Goal: Task Accomplishment & Management: Manage account settings

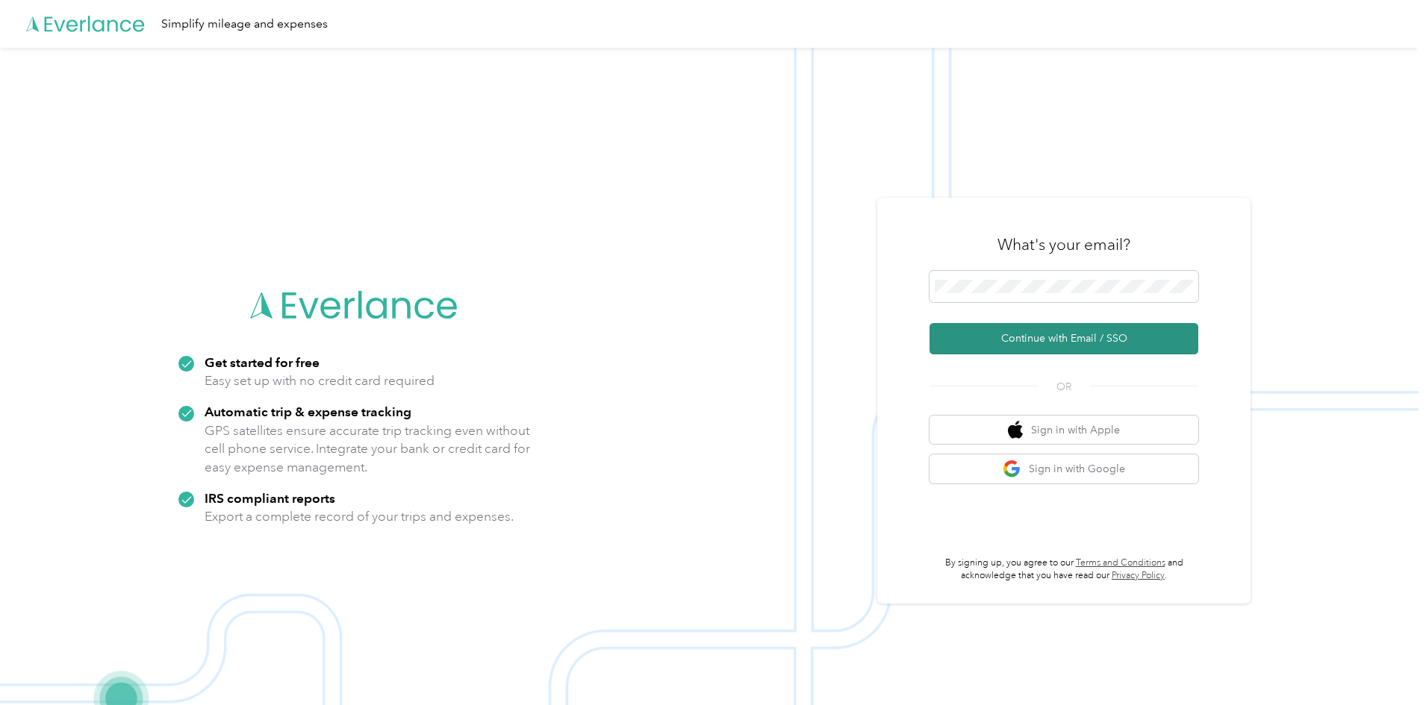
click at [1047, 336] on button "Continue with Email / SSO" at bounding box center [1063, 338] width 269 height 31
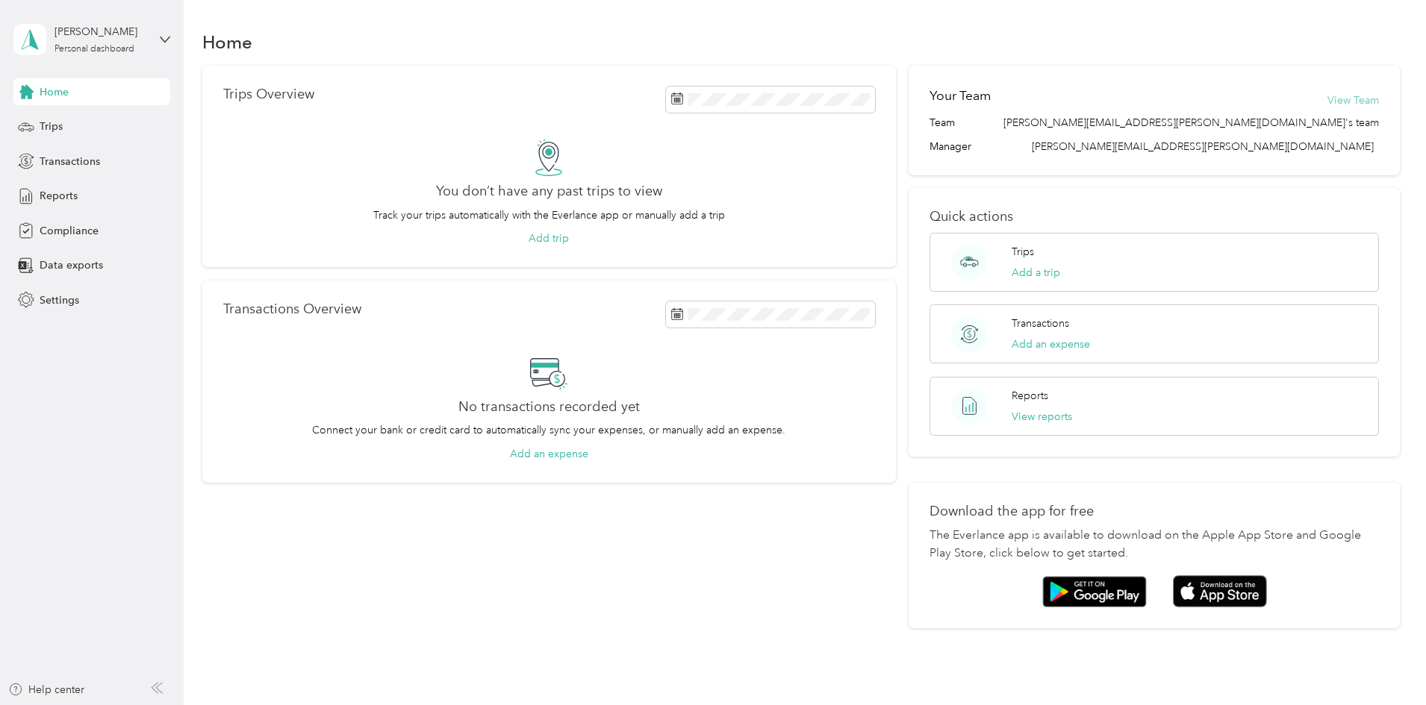
click at [1327, 99] on button "View Team" at bounding box center [1353, 101] width 52 height 16
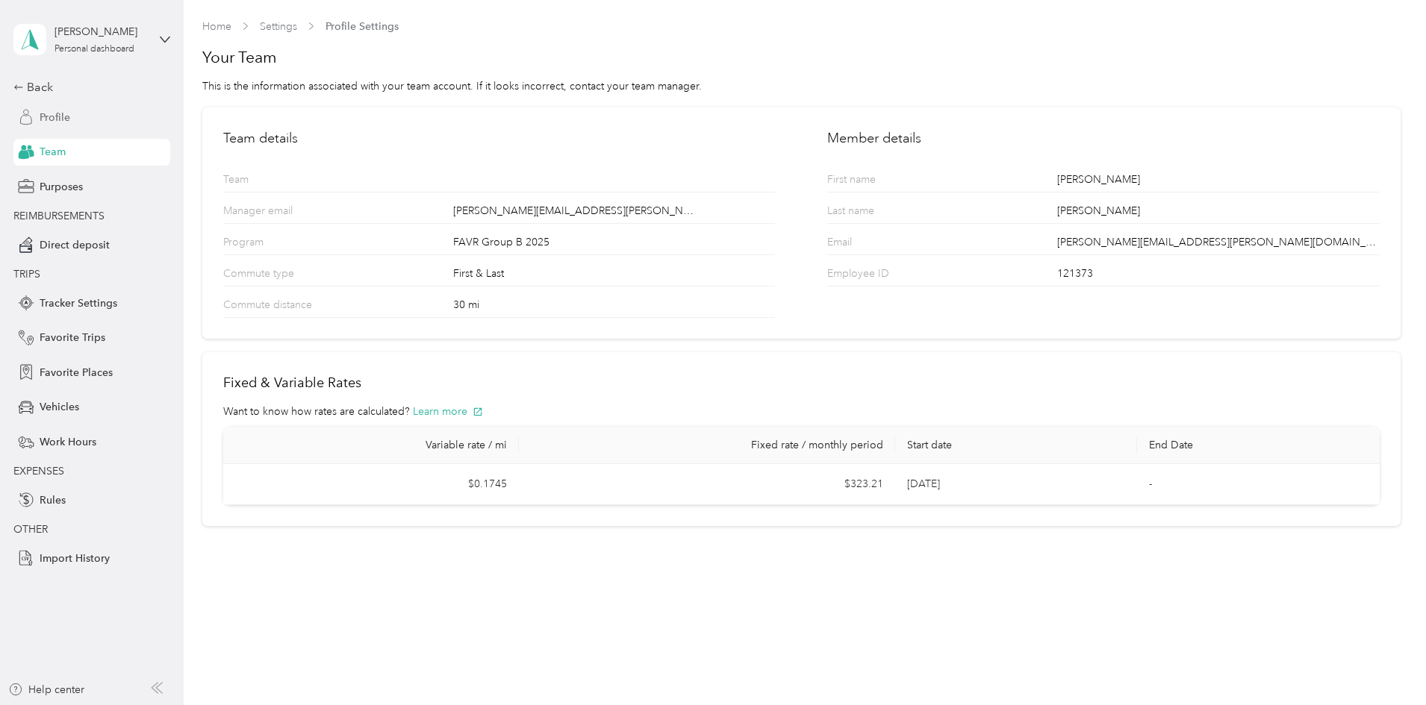
click at [69, 114] on span "Profile" at bounding box center [55, 118] width 31 height 16
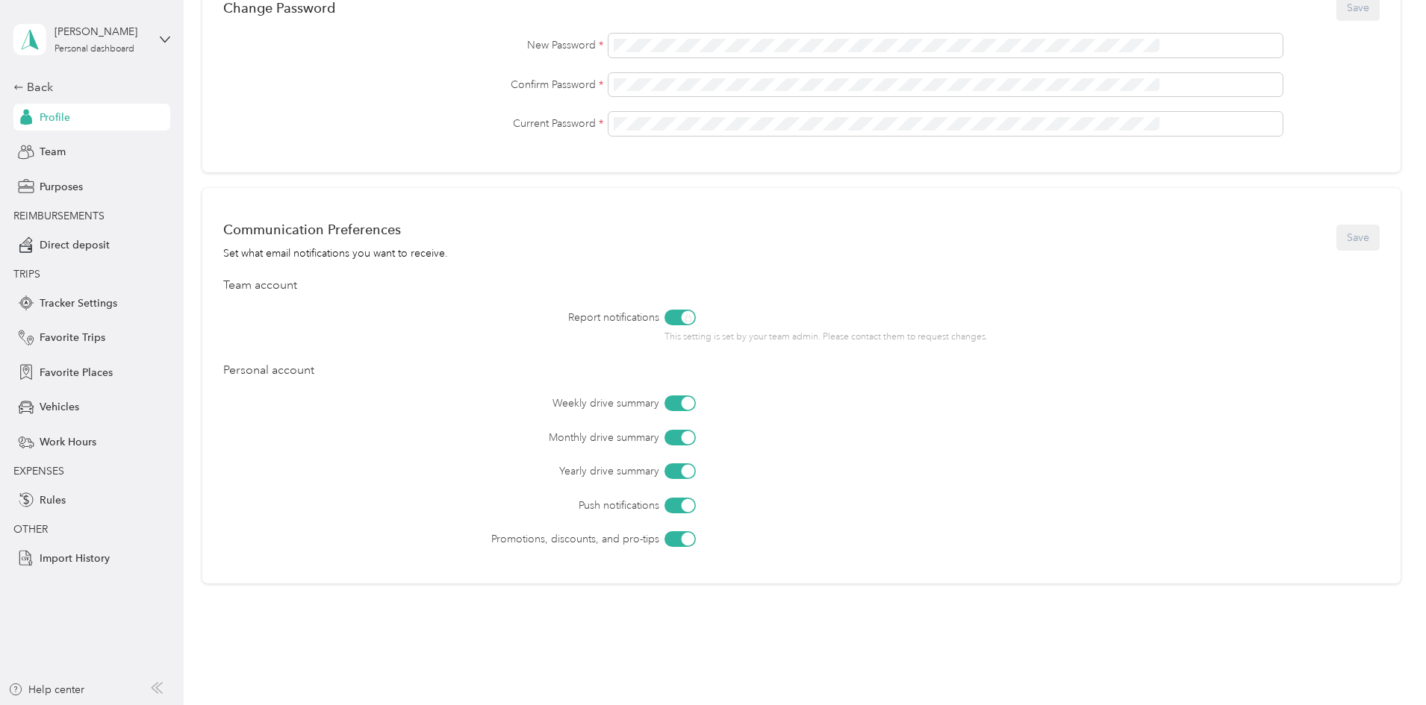
scroll to position [411, 0]
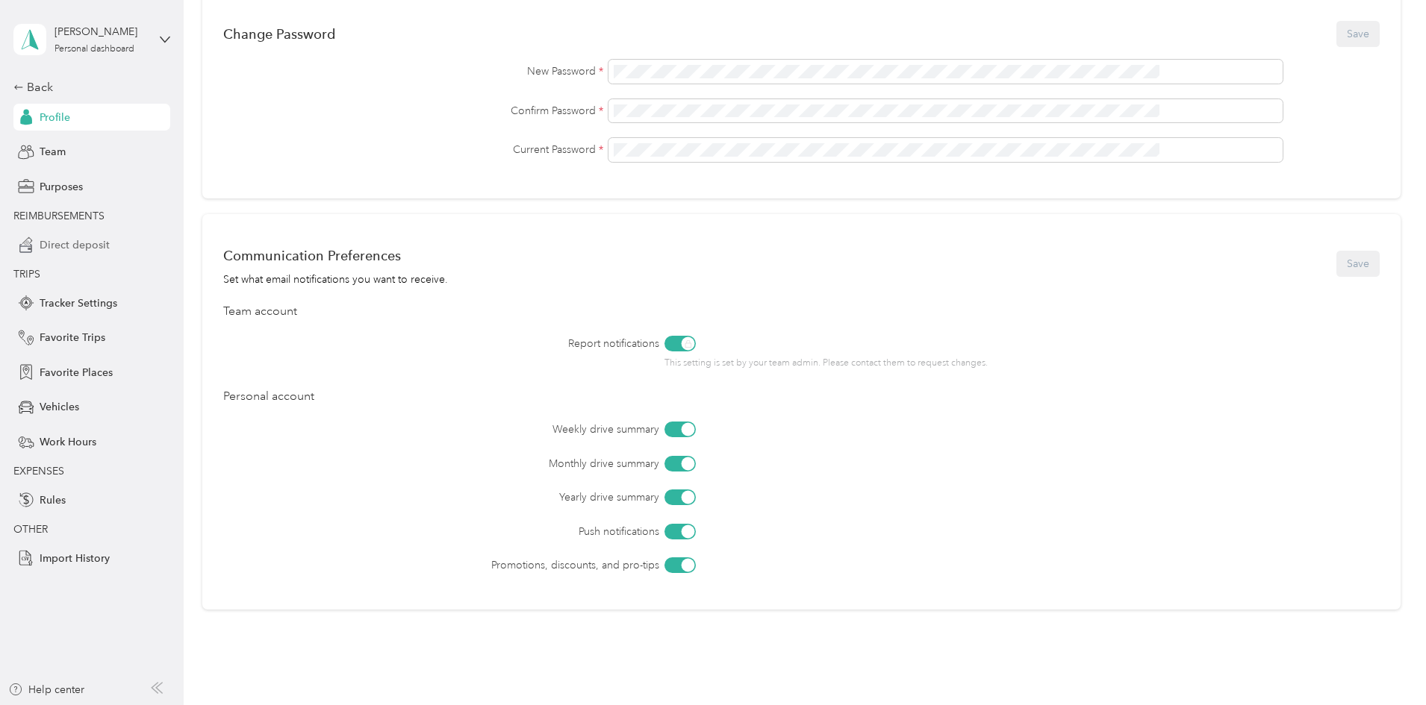
click at [78, 247] on span "Direct deposit" at bounding box center [75, 245] width 70 height 16
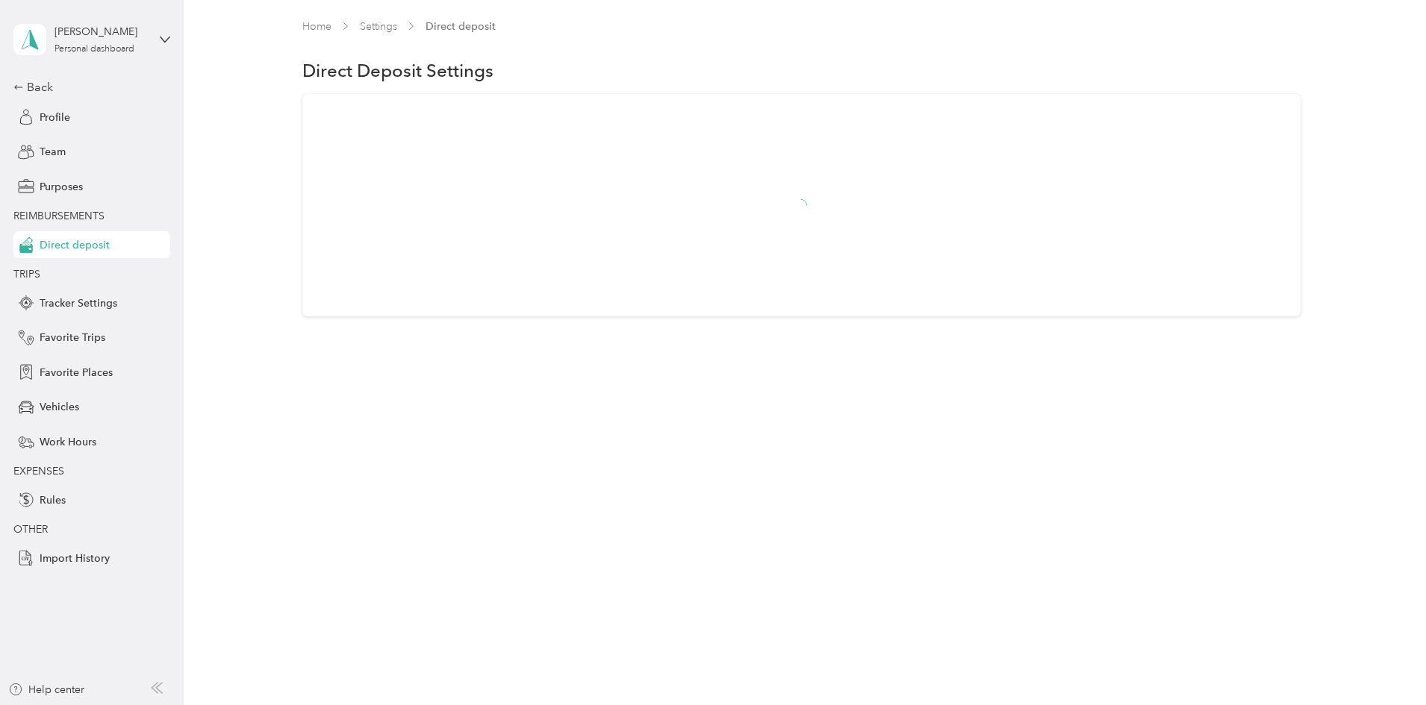
click at [78, 247] on span "Direct deposit" at bounding box center [75, 245] width 70 height 16
click at [65, 299] on span "Tracker Settings" at bounding box center [79, 304] width 78 height 16
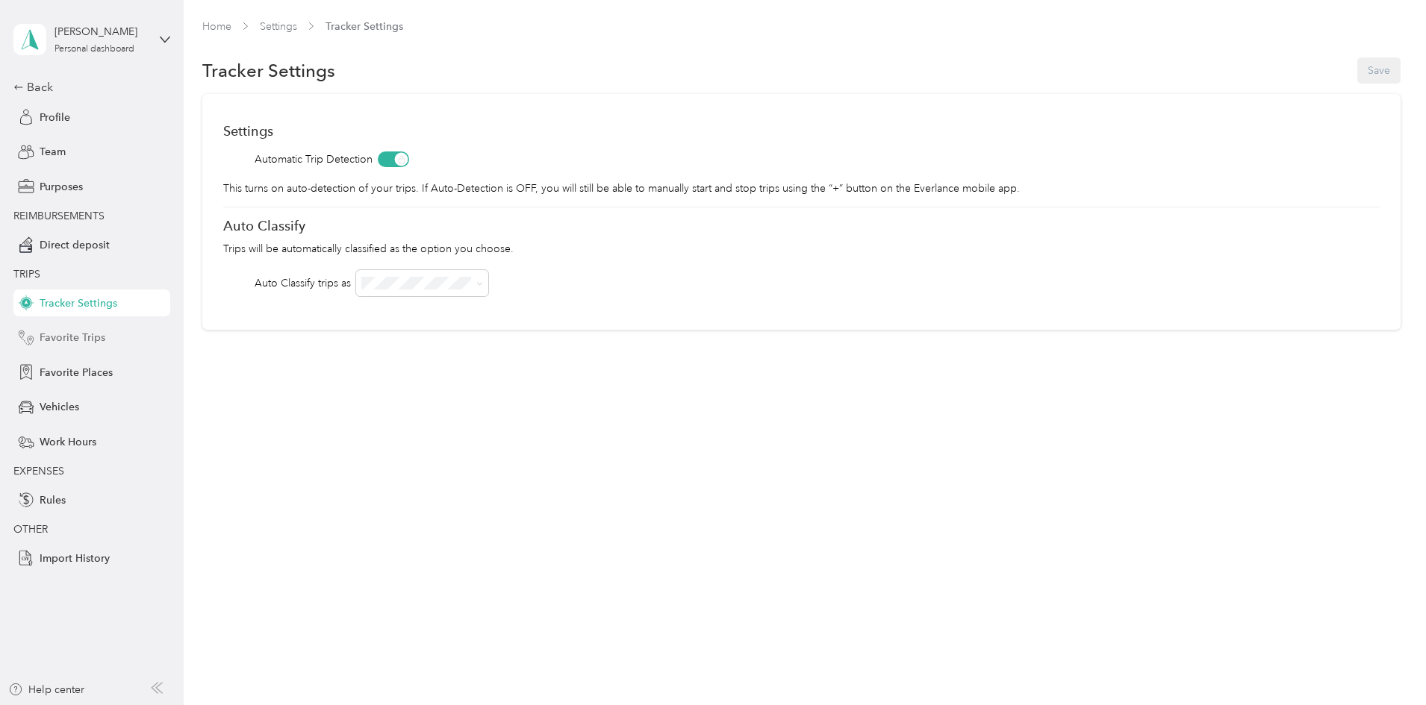
click at [73, 343] on span "Favorite Trips" at bounding box center [73, 338] width 66 height 16
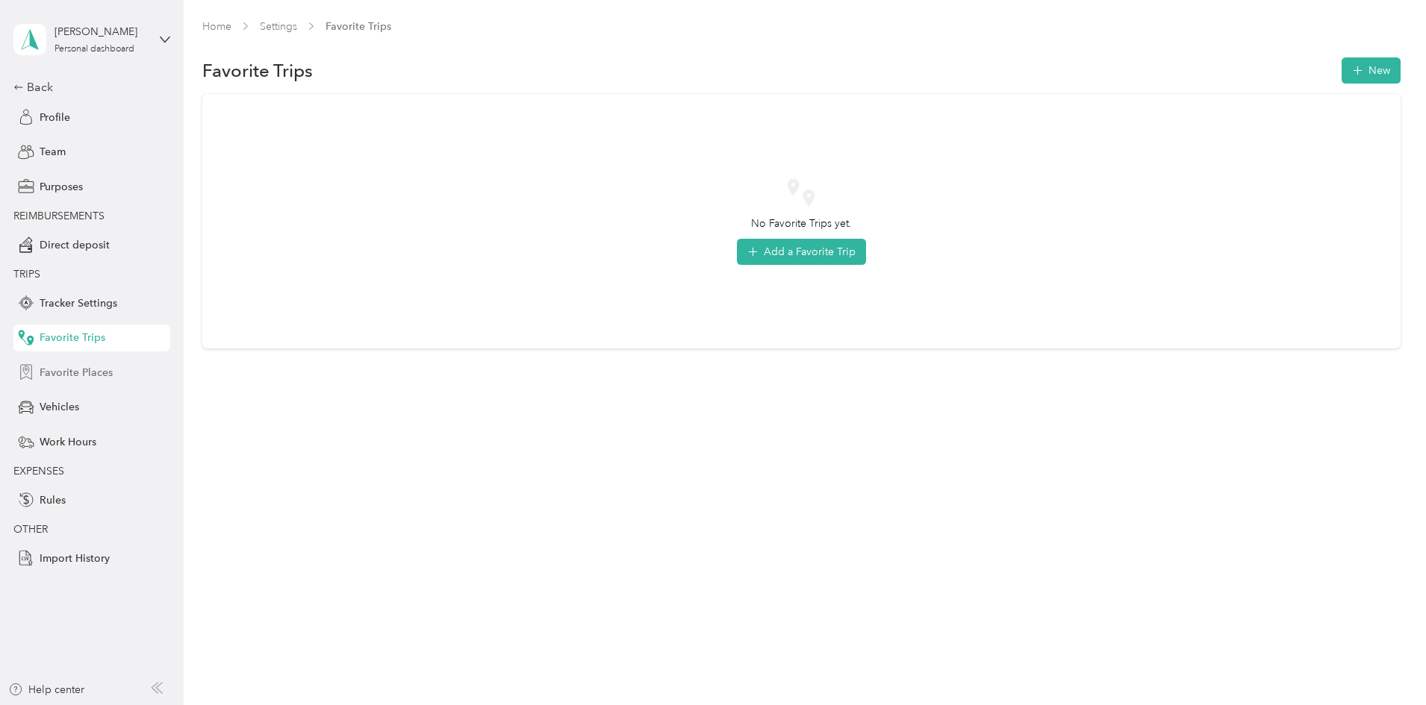
click at [67, 368] on span "Favorite Places" at bounding box center [76, 373] width 73 height 16
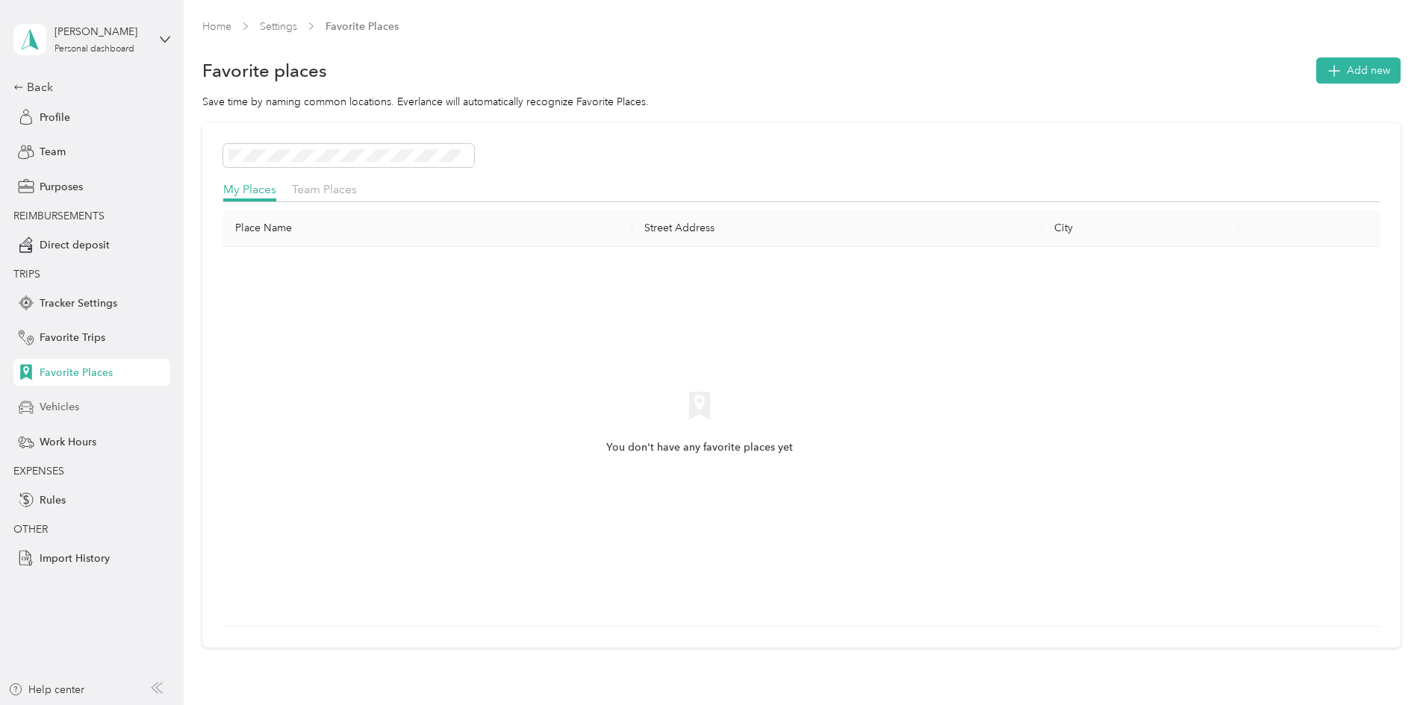
click at [61, 405] on span "Vehicles" at bounding box center [60, 407] width 40 height 16
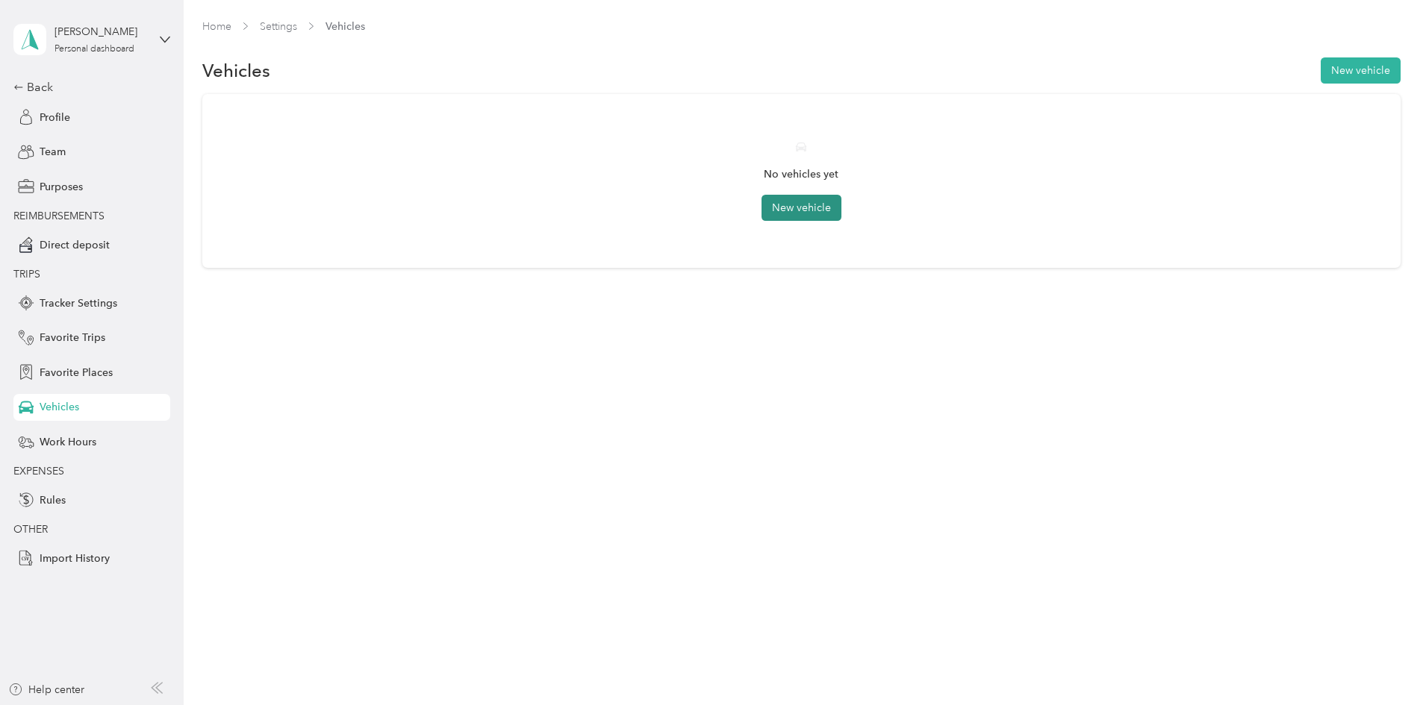
click at [806, 198] on button "New vehicle" at bounding box center [801, 208] width 80 height 26
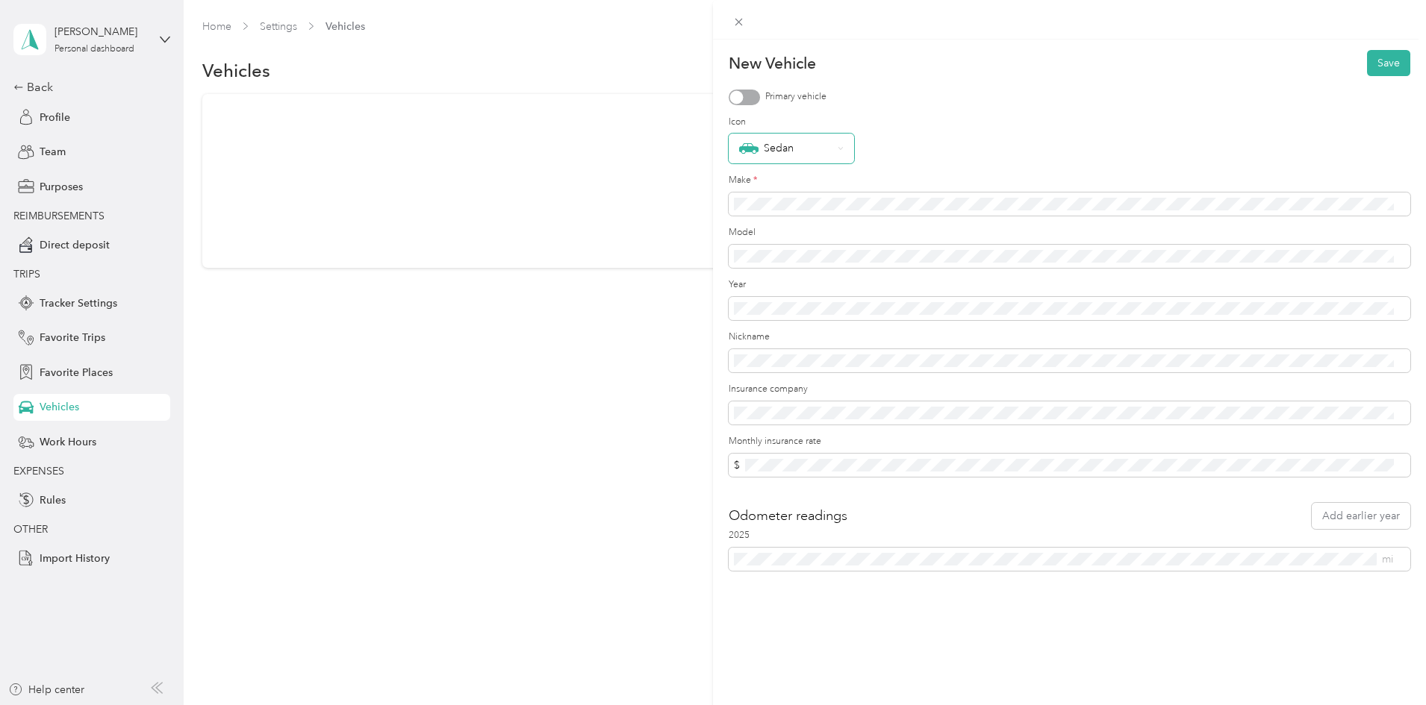
click at [844, 151] on div "Sedan" at bounding box center [791, 149] width 125 height 30
click at [944, 154] on div "Sedan" at bounding box center [1070, 149] width 682 height 30
click at [956, 160] on div "Sedan" at bounding box center [1070, 149] width 682 height 30
click at [1038, 137] on div "Sedan" at bounding box center [1070, 149] width 682 height 30
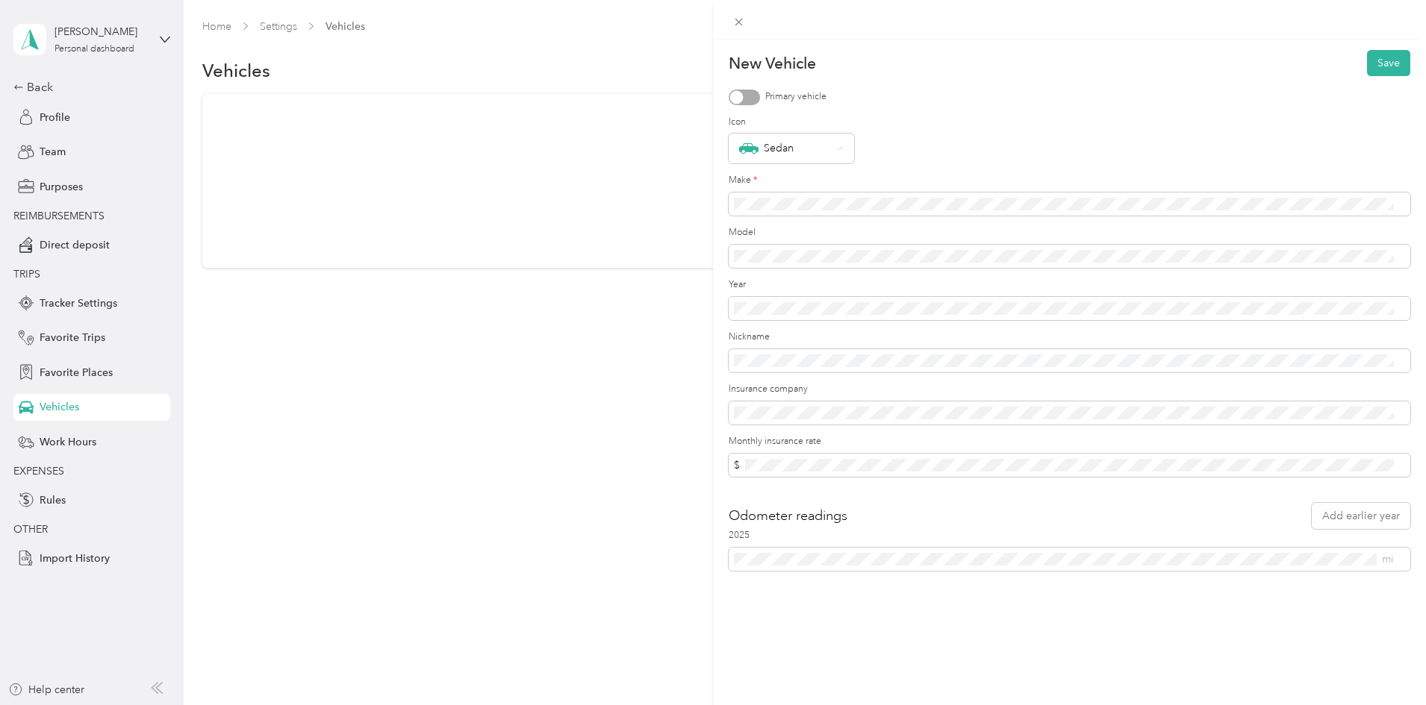
click at [768, 363] on div "Sedan" at bounding box center [783, 358] width 89 height 19
